Goal: Task Accomplishment & Management: Manage account settings

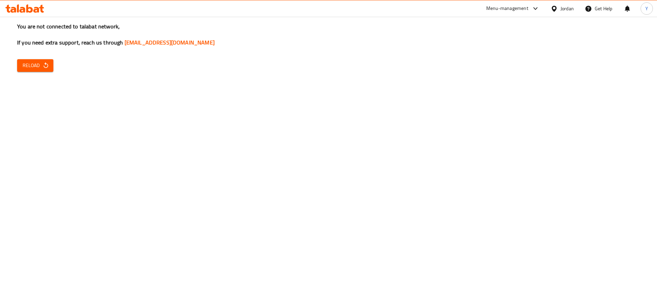
click at [43, 66] on icon "button" at bounding box center [45, 65] width 7 height 7
click at [41, 63] on span "Reload" at bounding box center [35, 65] width 25 height 9
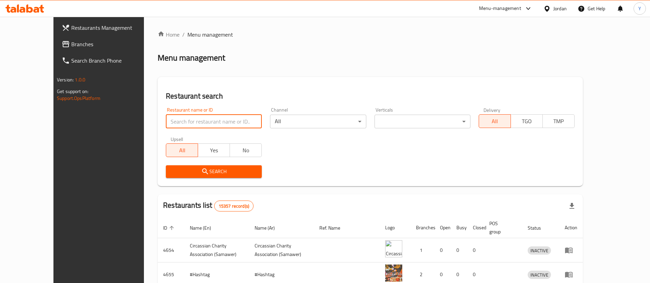
click at [201, 125] on input "search" at bounding box center [214, 122] width 96 height 14
click at [220, 120] on input "search" at bounding box center [214, 122] width 96 height 14
type input "م"
type input "لفها"
click button "Search" at bounding box center [214, 171] width 96 height 13
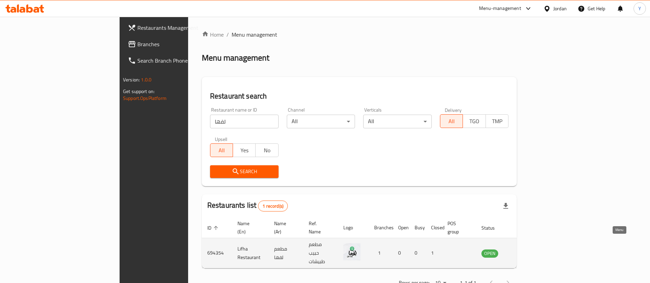
click at [525, 251] on icon "enhanced table" at bounding box center [521, 254] width 8 height 6
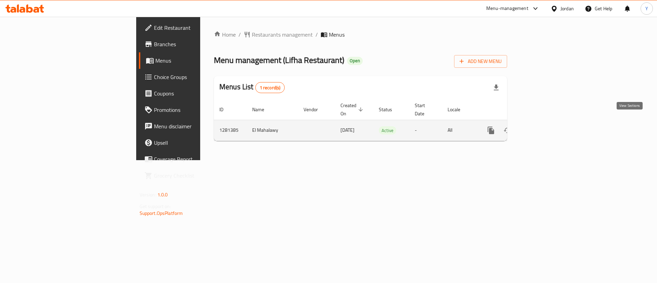
click at [545, 126] on icon "enhanced table" at bounding box center [541, 130] width 8 height 8
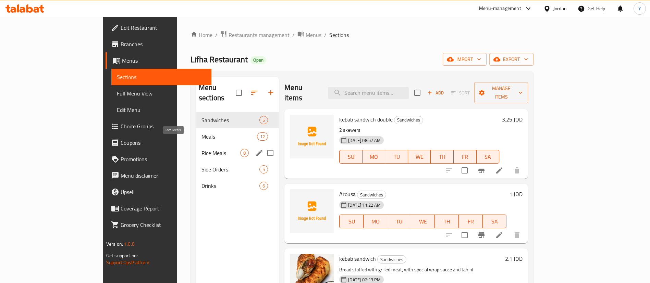
click at [201, 149] on span "Rice Meals" at bounding box center [220, 153] width 39 height 8
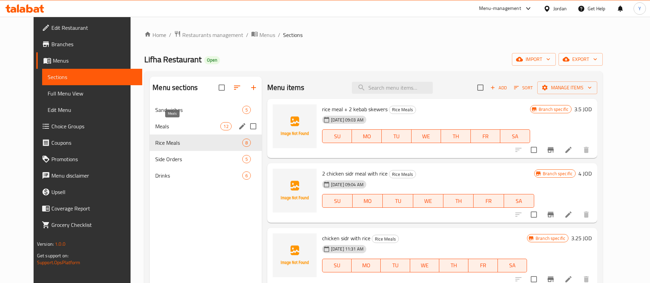
click at [179, 126] on span "Meals" at bounding box center [187, 126] width 65 height 8
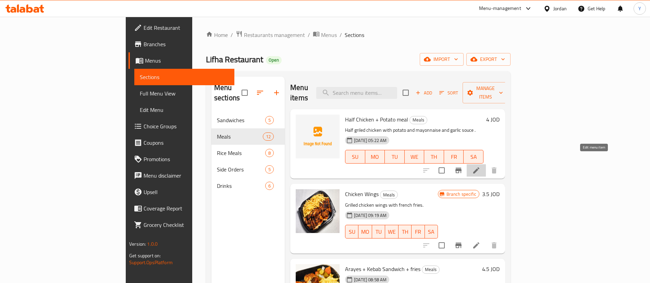
click at [479, 167] on icon at bounding box center [476, 170] width 6 height 6
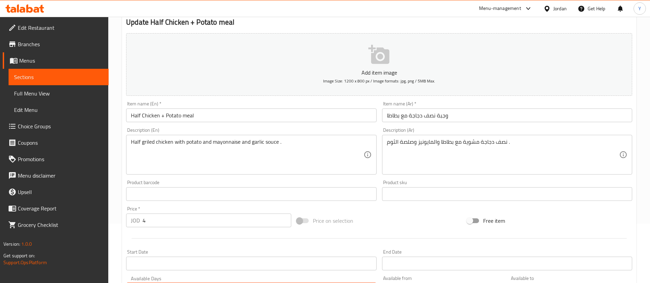
scroll to position [103, 0]
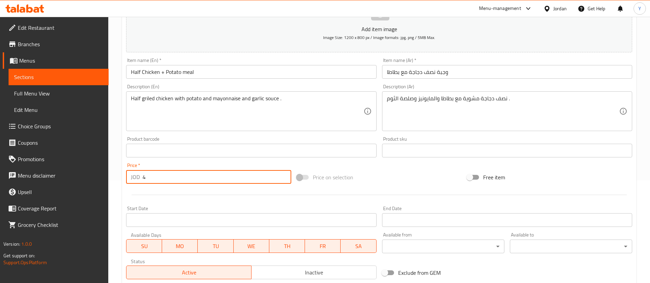
click at [158, 180] on input "4" at bounding box center [216, 177] width 149 height 14
type input "4.25"
click at [203, 188] on div at bounding box center [378, 195] width 511 height 17
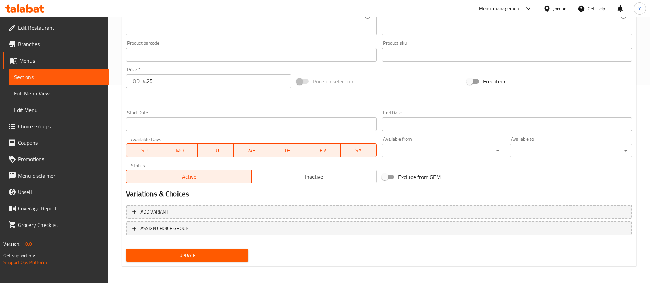
scroll to position [201, 0]
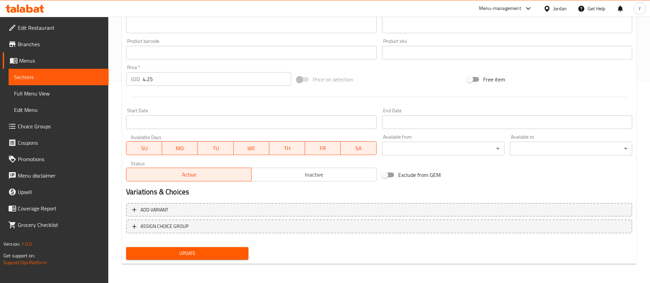
click at [208, 250] on span "Update" at bounding box center [186, 253] width 111 height 9
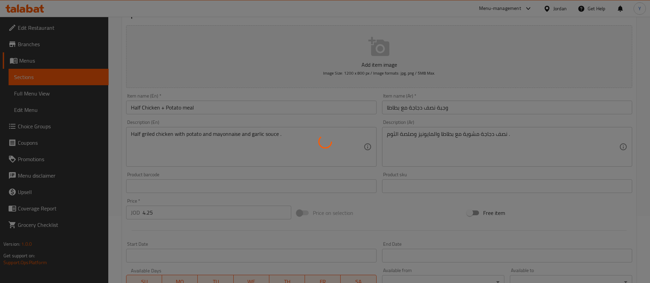
scroll to position [0, 0]
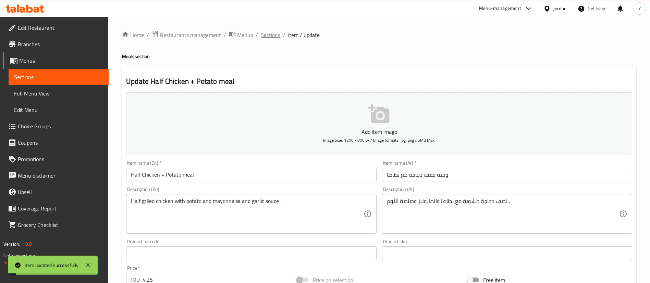
click at [273, 33] on span "Sections" at bounding box center [271, 35] width 20 height 8
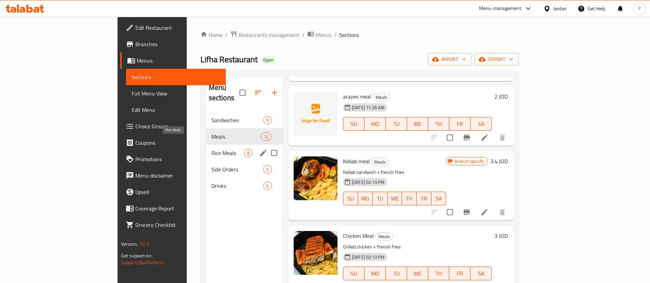
click at [211, 149] on span "Rice Meals" at bounding box center [227, 153] width 33 height 8
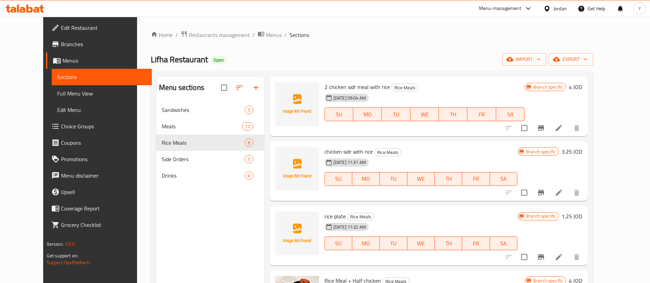
scroll to position [103, 0]
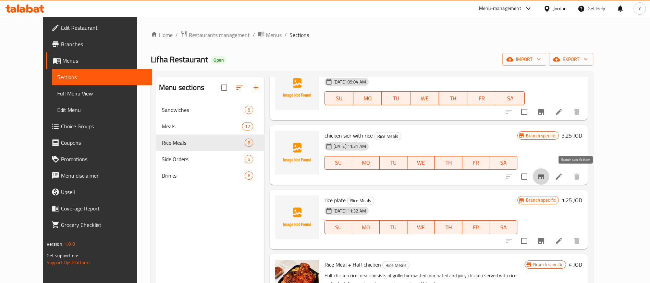
click at [549, 177] on button "Branch-specific-item" at bounding box center [540, 176] width 16 height 16
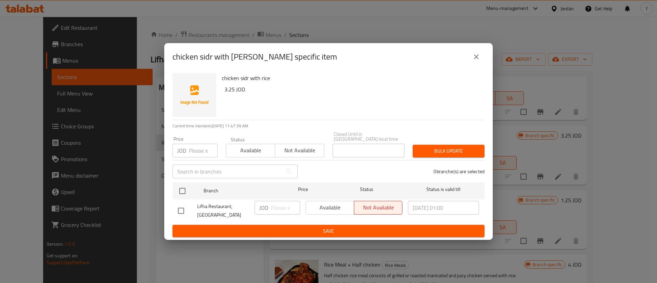
click at [476, 59] on icon "close" at bounding box center [476, 56] width 5 height 5
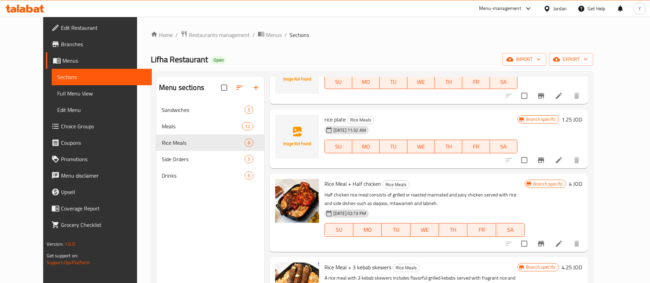
scroll to position [205, 0]
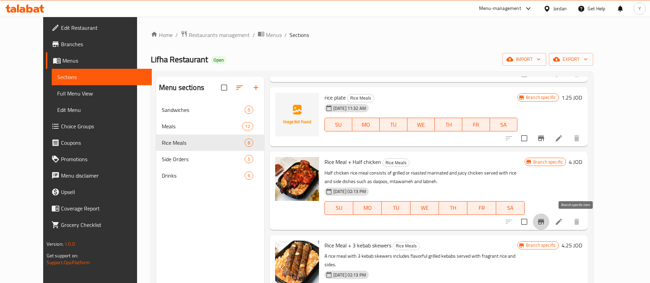
click at [544, 220] on icon "Branch-specific-item" at bounding box center [541, 221] width 6 height 5
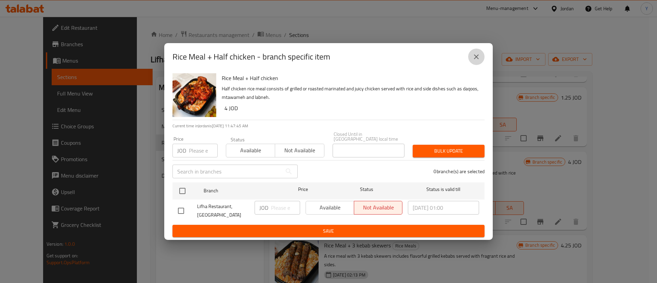
click at [480, 58] on icon "close" at bounding box center [477, 57] width 8 height 8
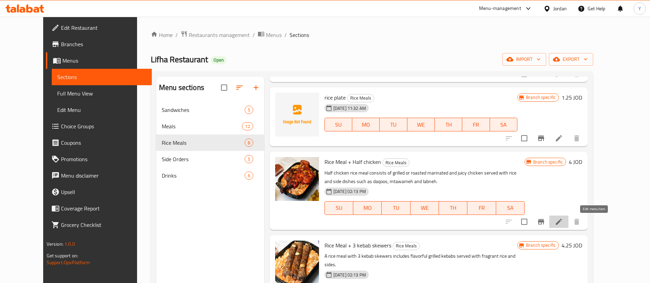
click at [563, 225] on icon at bounding box center [558, 222] width 8 height 8
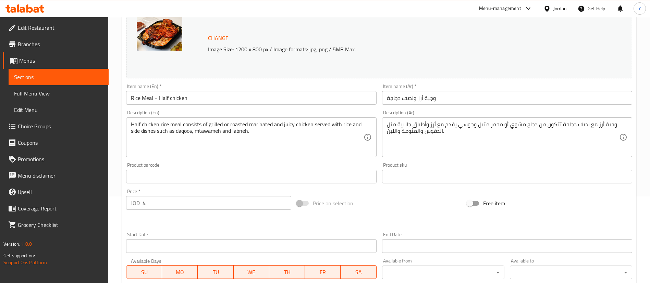
scroll to position [103, 0]
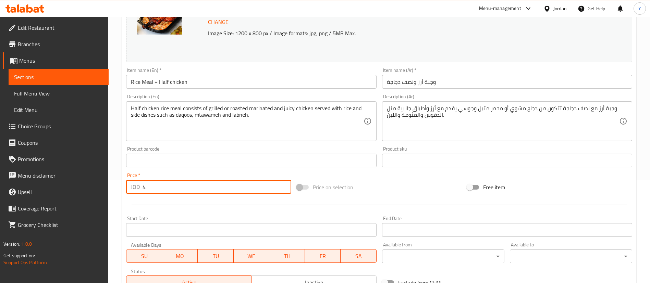
click at [165, 190] on input "4" at bounding box center [216, 187] width 149 height 14
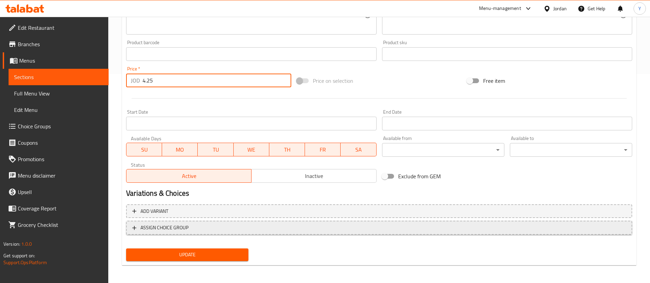
scroll to position [211, 0]
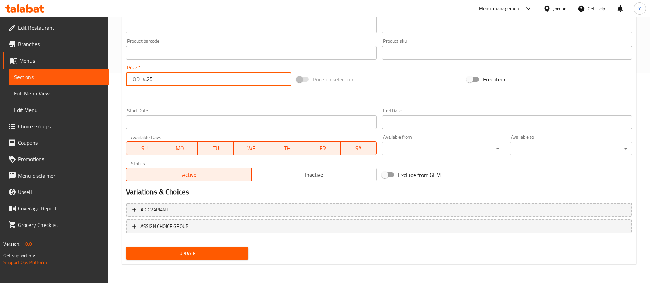
type input "4.25"
click at [210, 248] on button "Update" at bounding box center [187, 253] width 122 height 13
